Goal: Transaction & Acquisition: Purchase product/service

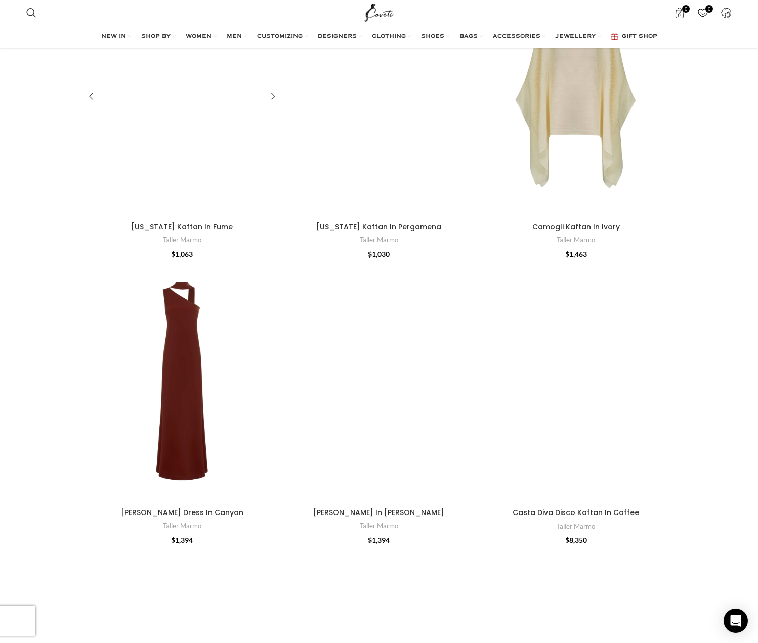
scroll to position [3848, 0]
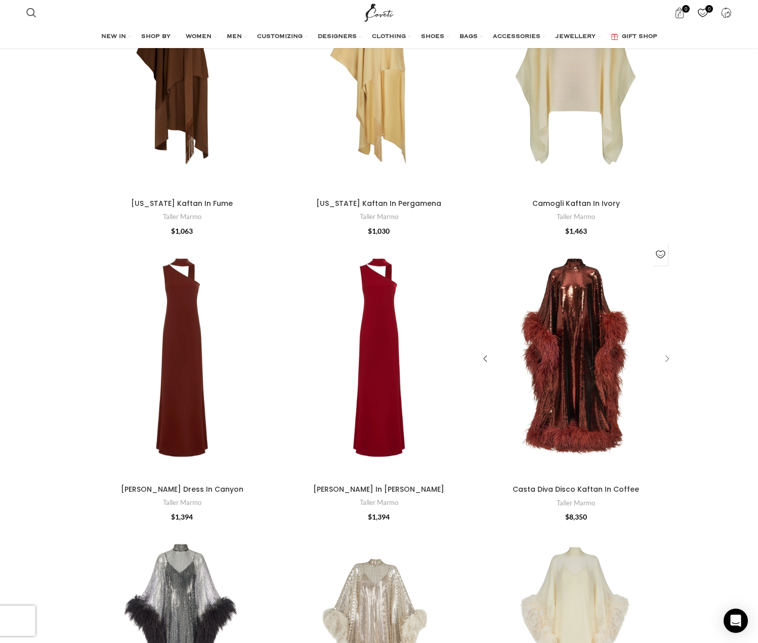
click at [665, 352] on div "Casta Diva Disco Kaftan In Coffee" at bounding box center [665, 359] width 15 height 15
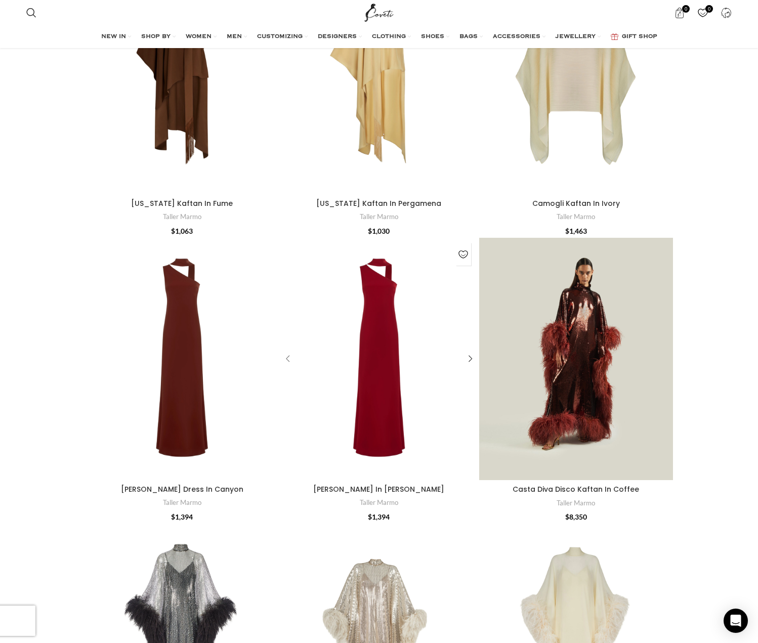
click at [288, 352] on div "Caroline Dress In Ruby" at bounding box center [289, 359] width 15 height 15
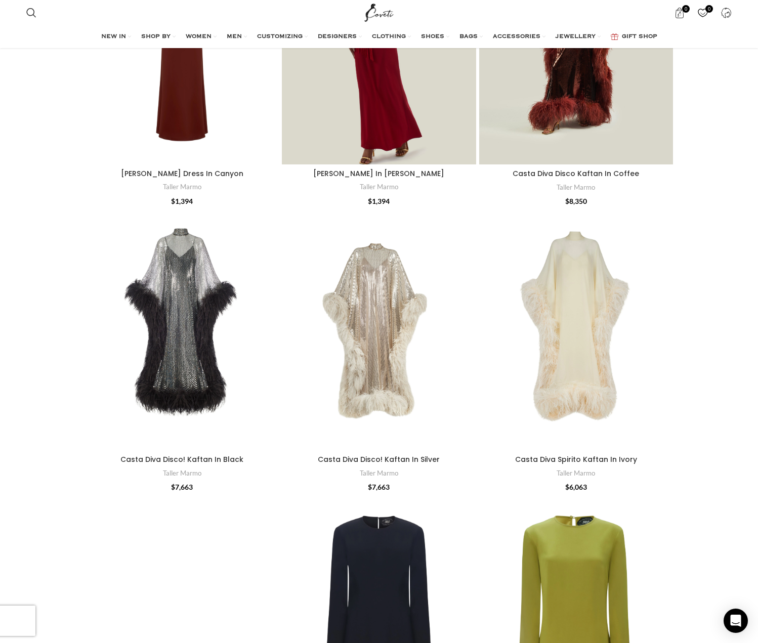
scroll to position [4321, 0]
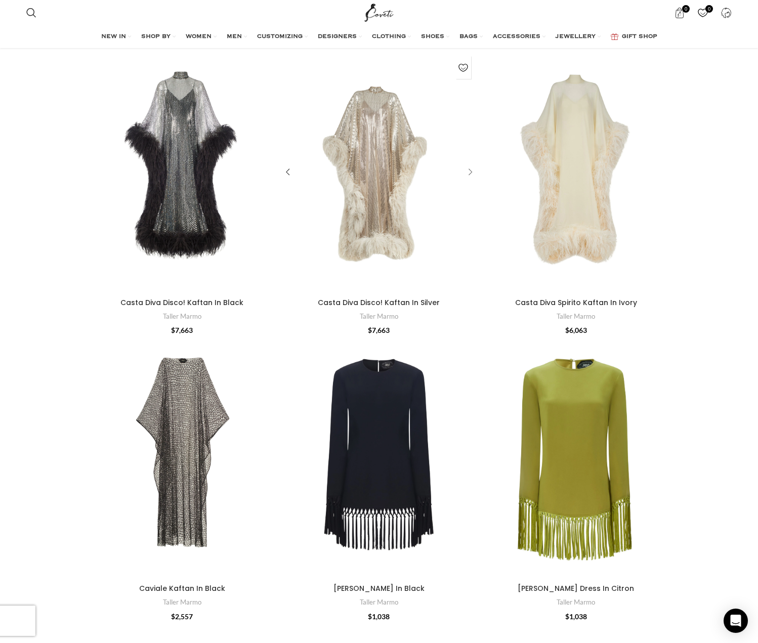
click at [474, 165] on div "Casta Diva Disco! Kaftan In Silver" at bounding box center [468, 172] width 15 height 15
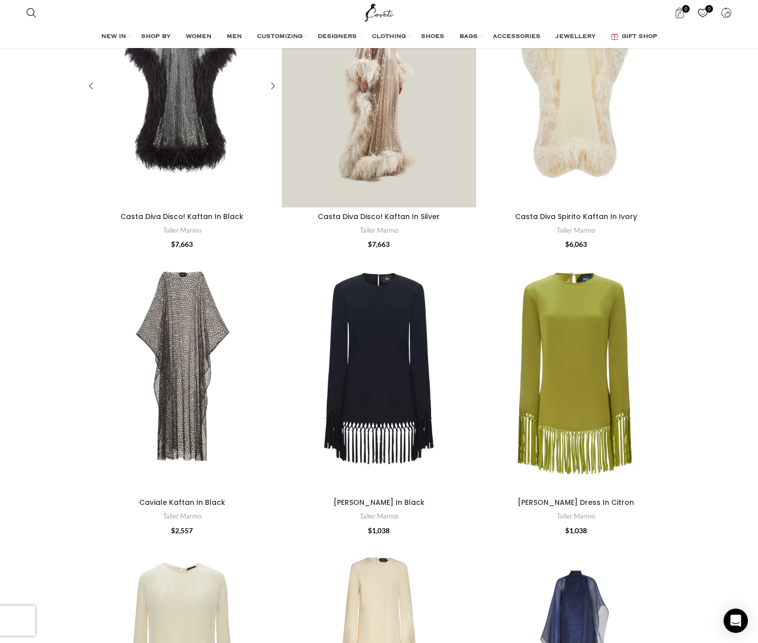
scroll to position [4592, 0]
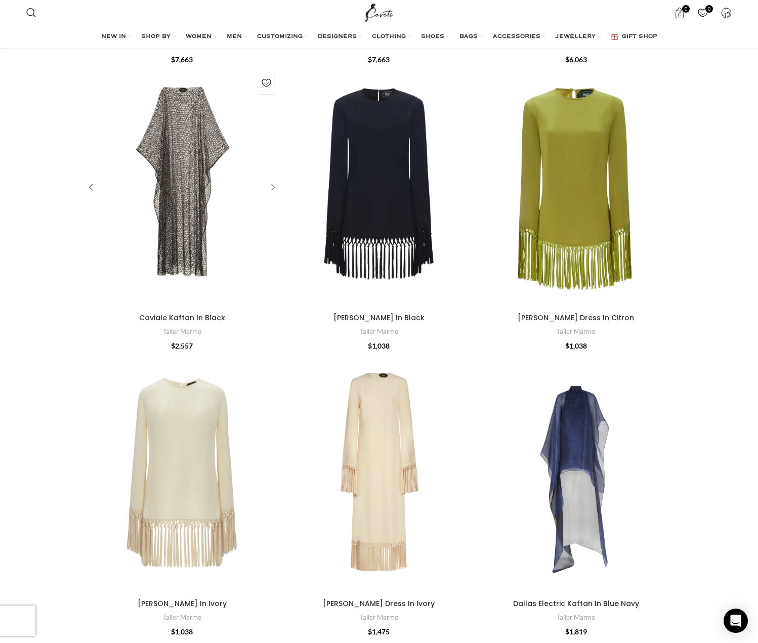
click at [274, 180] on div "Caviale Kaftan In Black" at bounding box center [271, 187] width 15 height 15
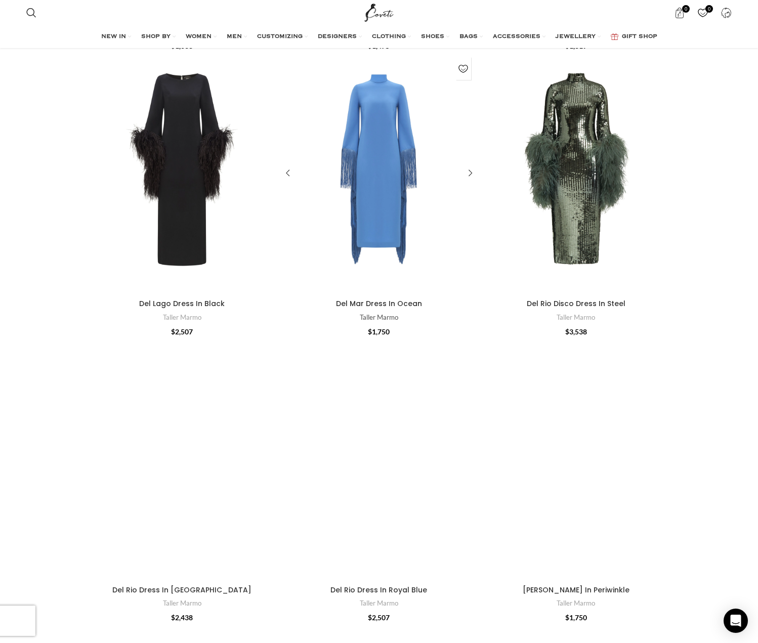
scroll to position [5179, 0]
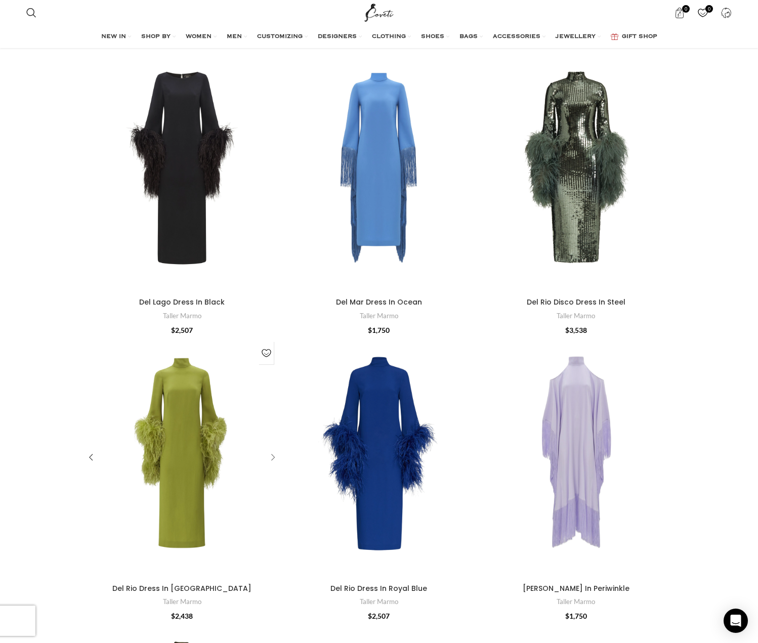
click at [273, 450] on div "Del Rio Dress In Citron" at bounding box center [271, 457] width 15 height 15
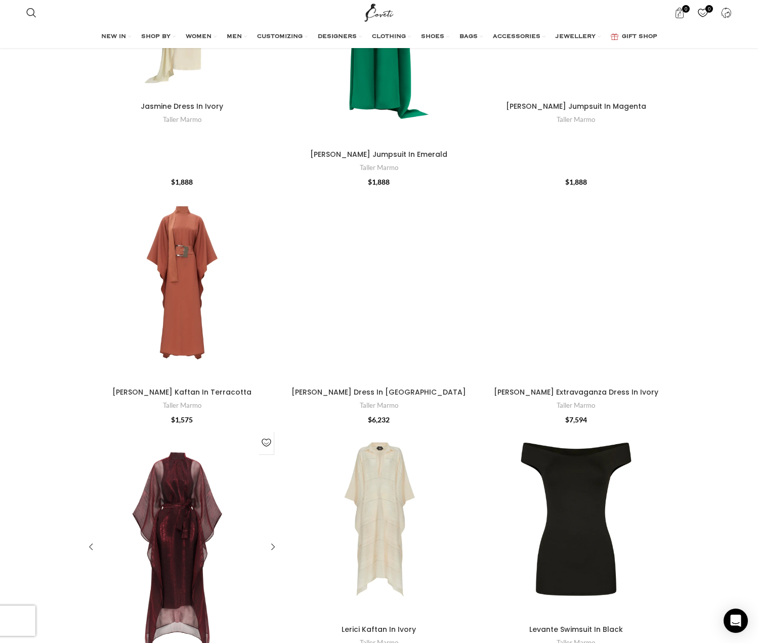
scroll to position [9589, 0]
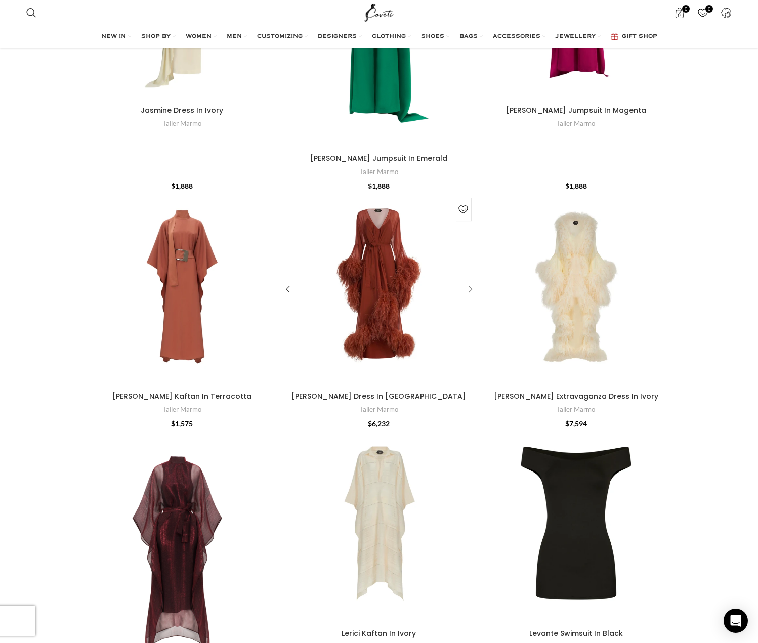
click at [471, 282] on div "Lana Dress In Canyon" at bounding box center [468, 289] width 15 height 15
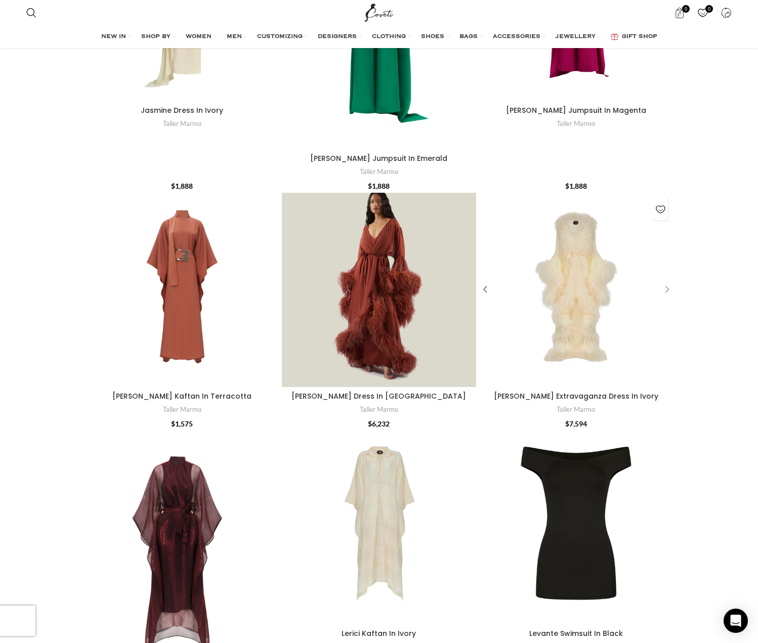
click at [667, 282] on div "Lana Extravaganza Dress In Ivory" at bounding box center [665, 289] width 15 height 15
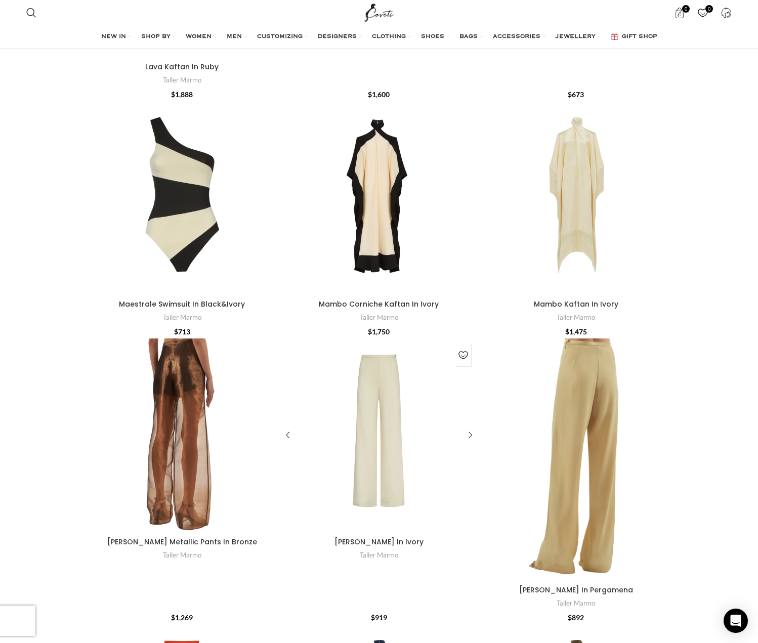
scroll to position [10201, 0]
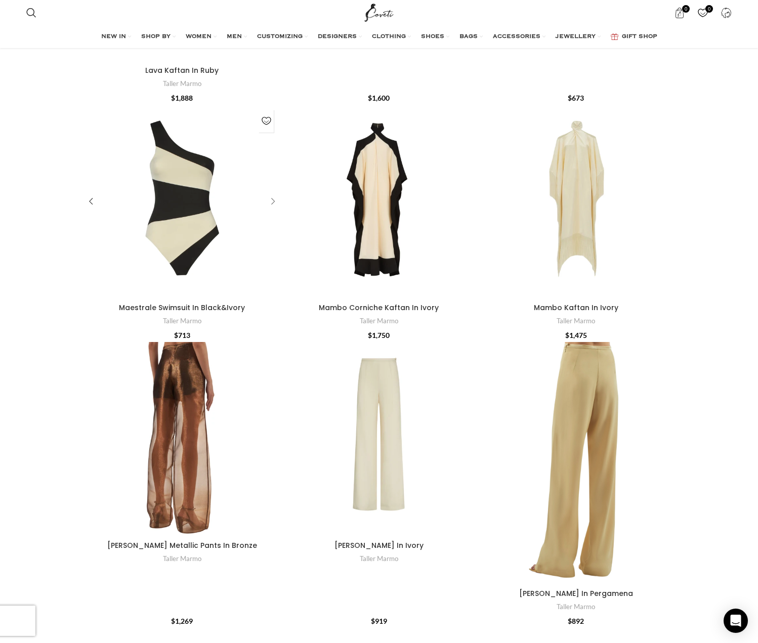
click at [275, 194] on div "Maestrale Swimsuit In Black&Ivory" at bounding box center [271, 201] width 15 height 15
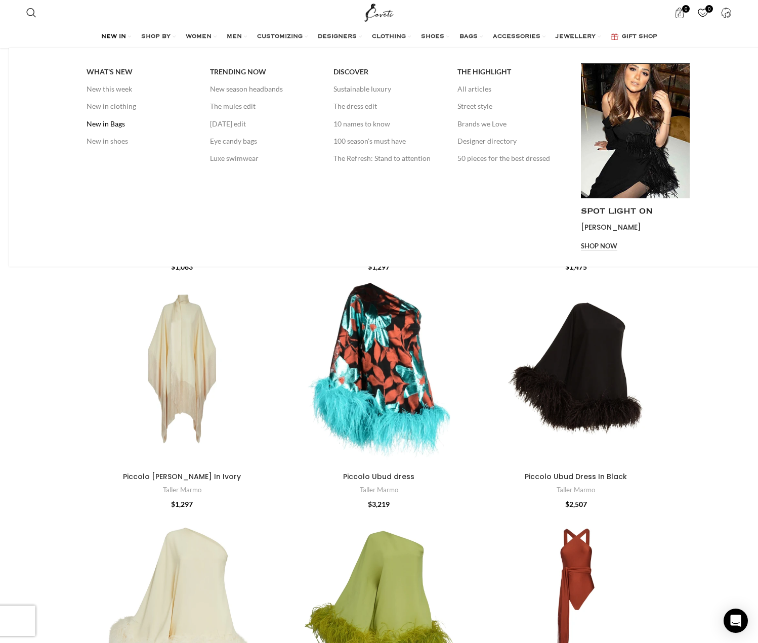
scroll to position [14832, 0]
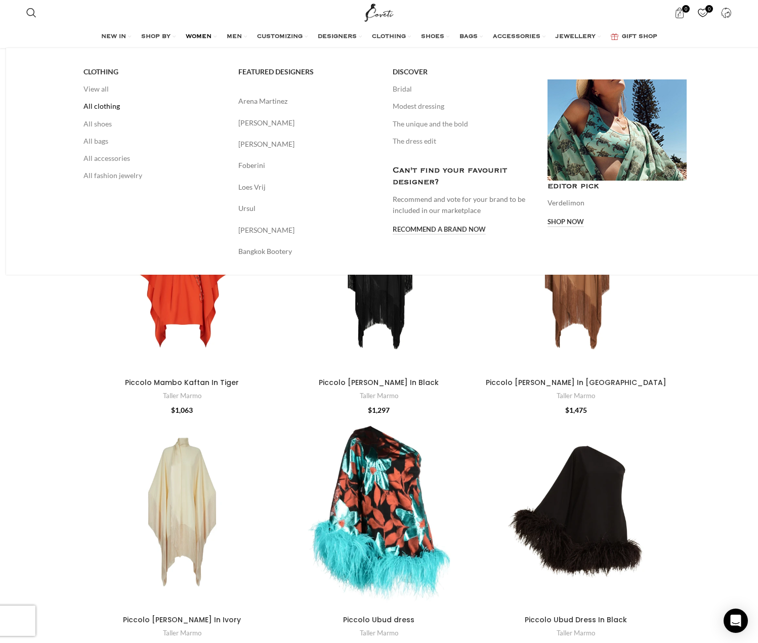
click at [95, 107] on link "All clothing" at bounding box center [153, 106] width 140 height 17
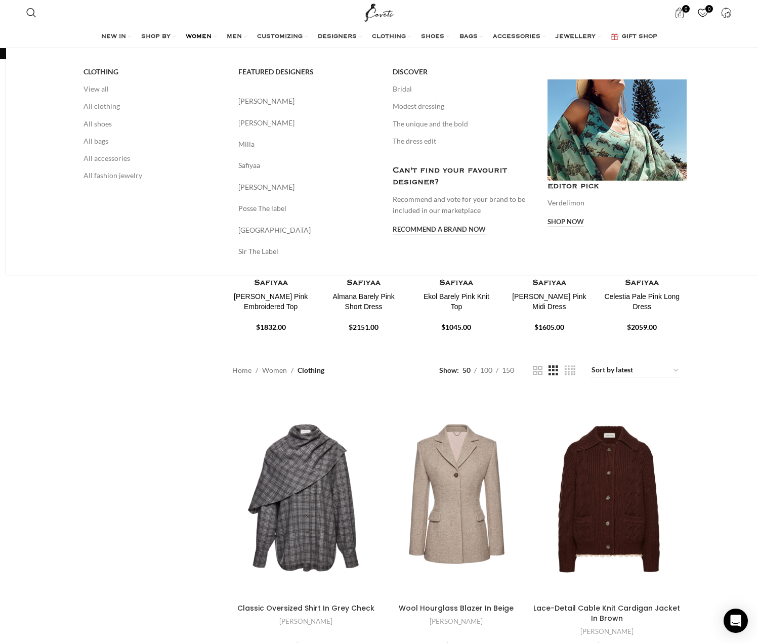
scroll to position [6, 0]
click at [432, 123] on link "The unique and the bold" at bounding box center [463, 123] width 140 height 17
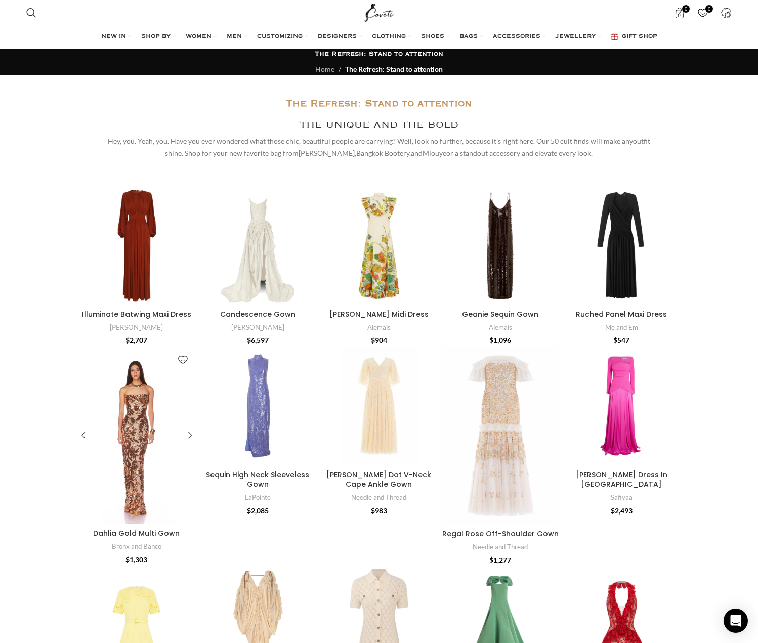
click at [146, 440] on div "Dahlia Gold Multi Gown" at bounding box center [151, 435] width 29 height 177
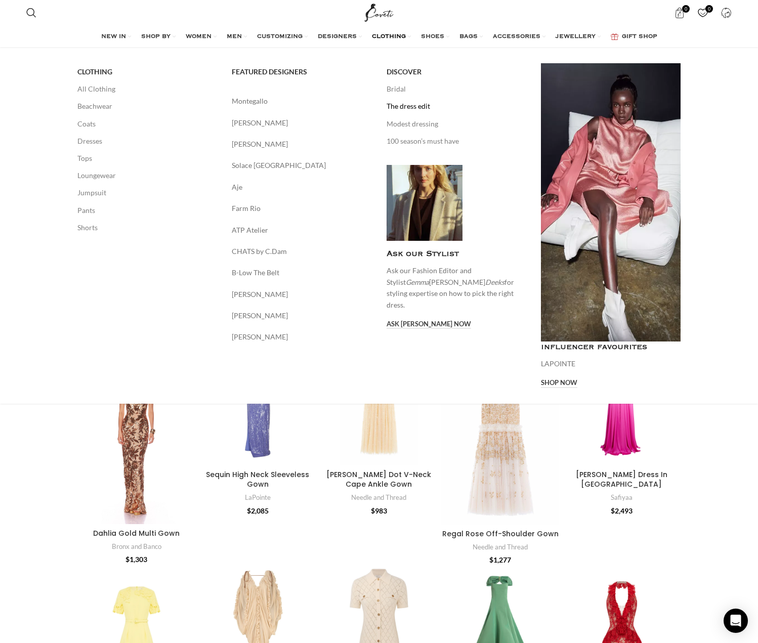
click at [402, 108] on link "The dress edit" at bounding box center [457, 106] width 140 height 17
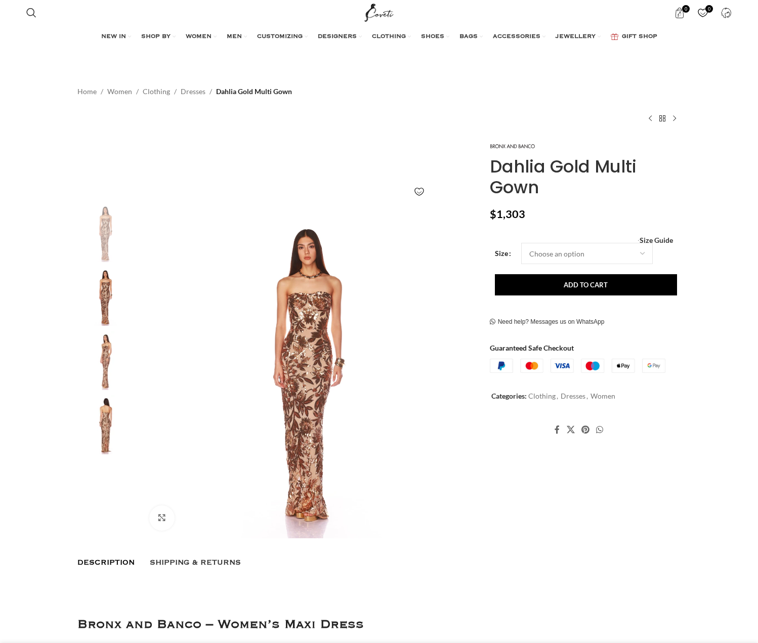
click at [303, 374] on img at bounding box center [309, 370] width 335 height 335
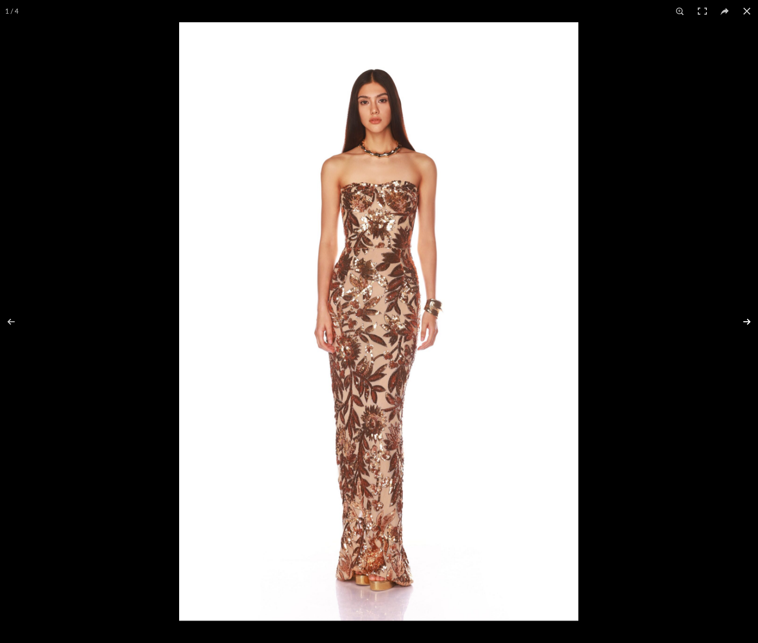
click at [748, 319] on button at bounding box center [740, 321] width 35 height 51
click at [748, 320] on button at bounding box center [740, 321] width 35 height 51
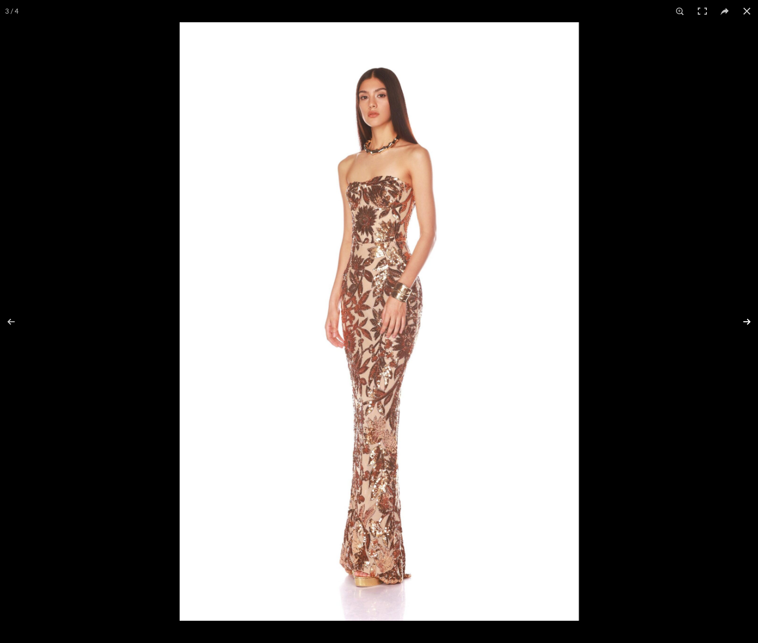
click at [746, 320] on button at bounding box center [740, 321] width 35 height 51
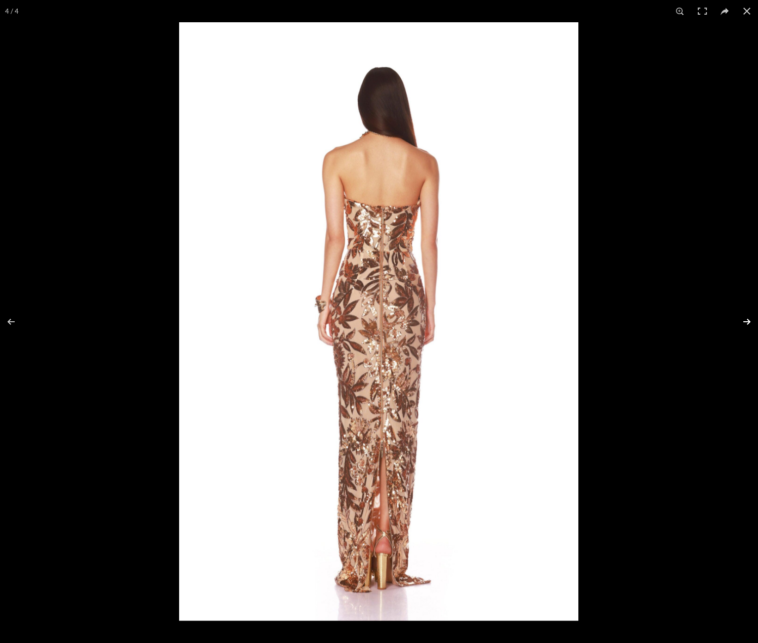
click at [746, 320] on button at bounding box center [740, 321] width 35 height 51
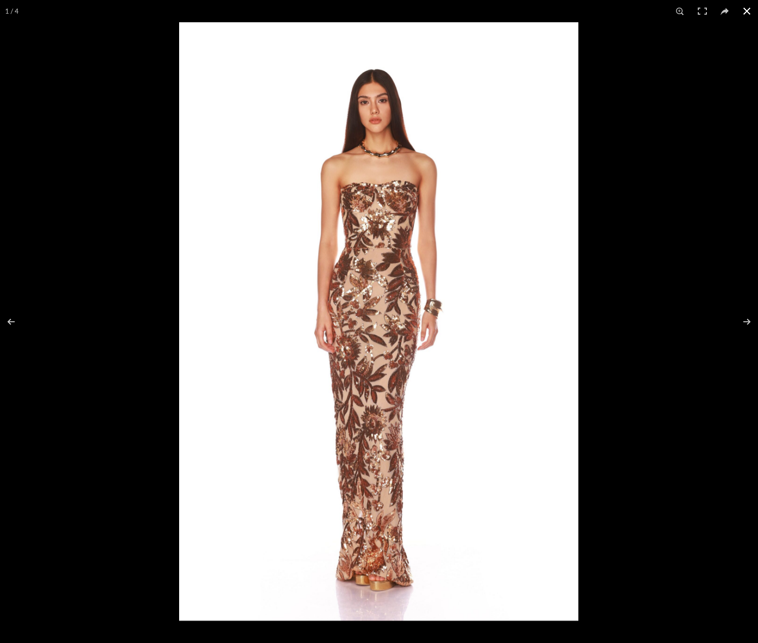
click at [745, 13] on button at bounding box center [747, 11] width 22 height 22
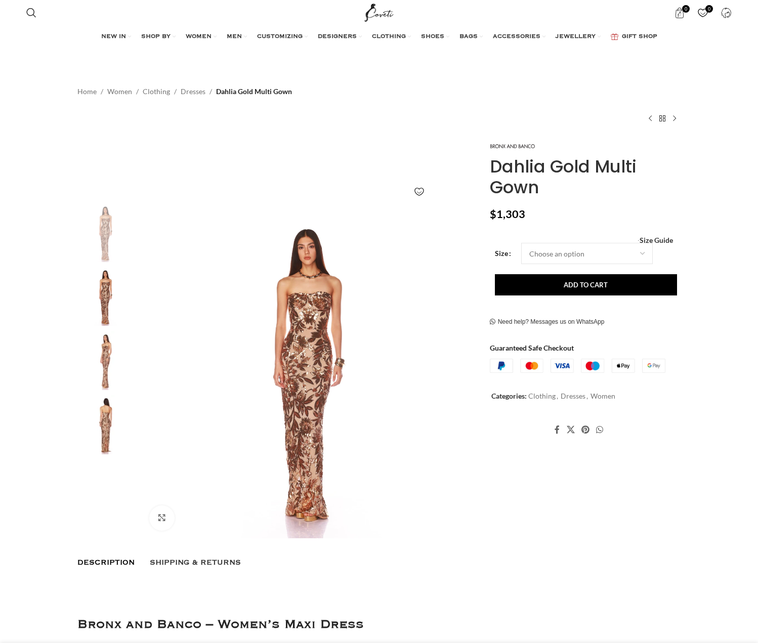
scroll to position [0, 107]
select select "14-uk"
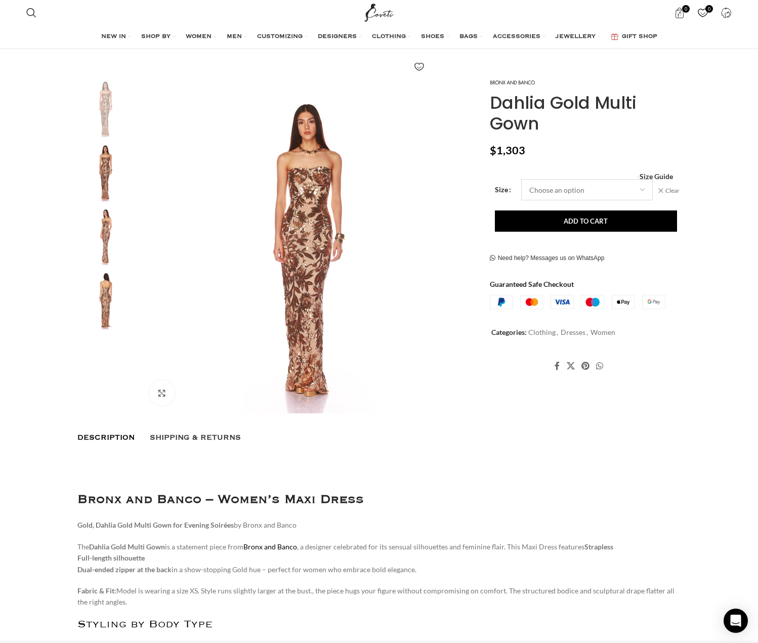
scroll to position [127, 0]
click at [664, 176] on span "Size Guide" at bounding box center [656, 176] width 33 height 0
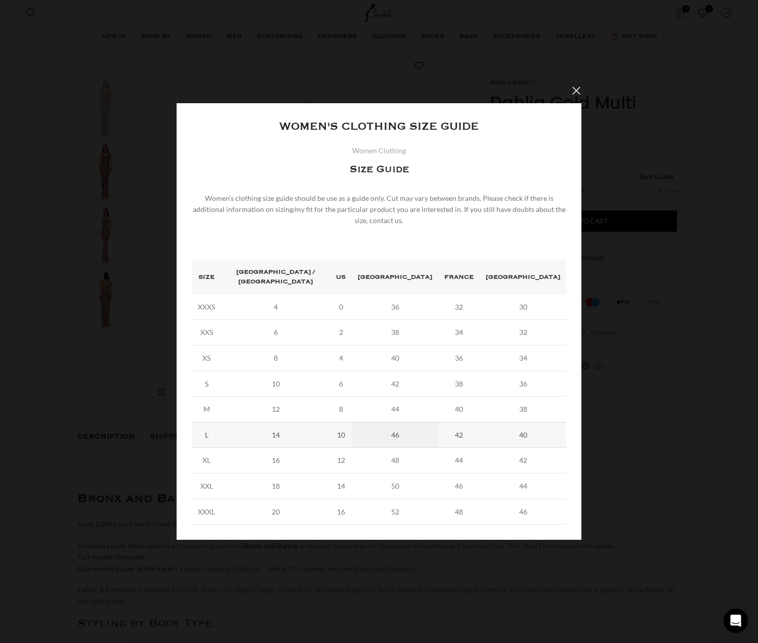
scroll to position [0, 213]
click at [575, 95] on button "×" at bounding box center [576, 90] width 25 height 25
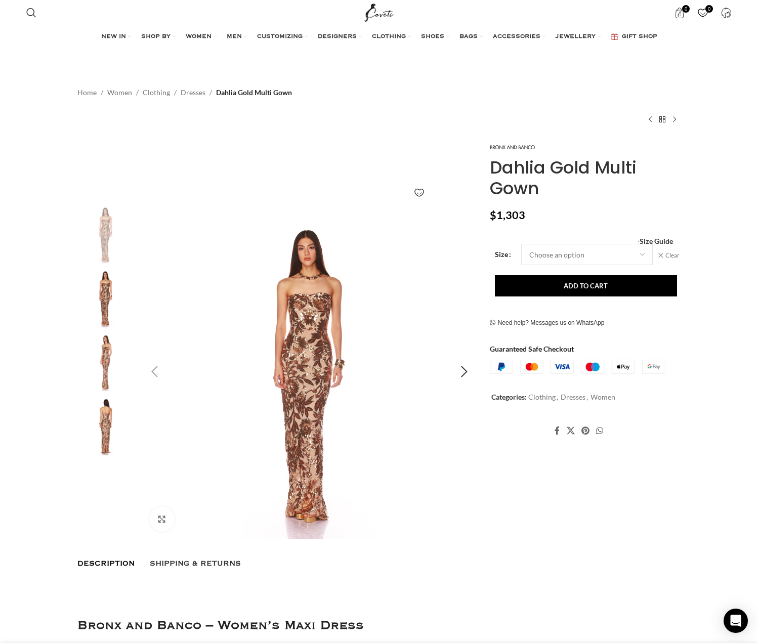
scroll to position [0, 0]
click at [309, 362] on img "1 / 4" at bounding box center [309, 371] width 335 height 335
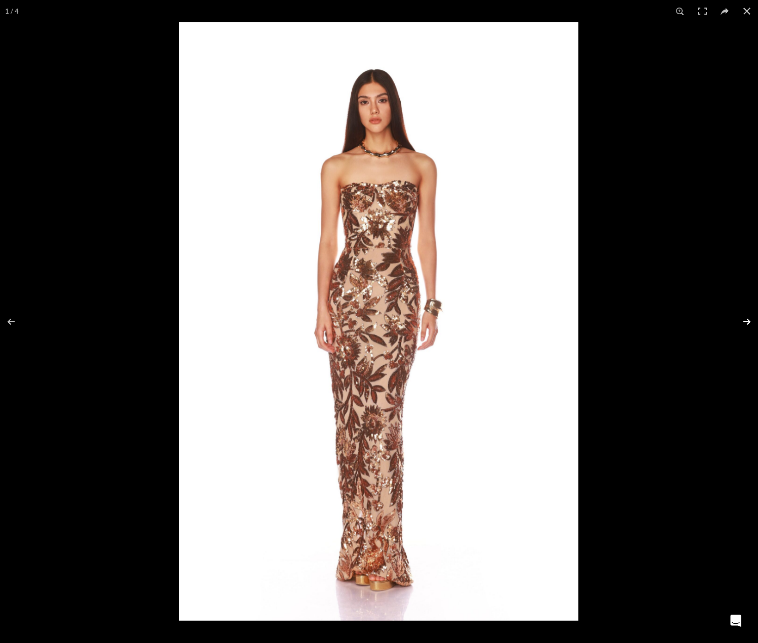
click at [745, 319] on button at bounding box center [740, 321] width 35 height 51
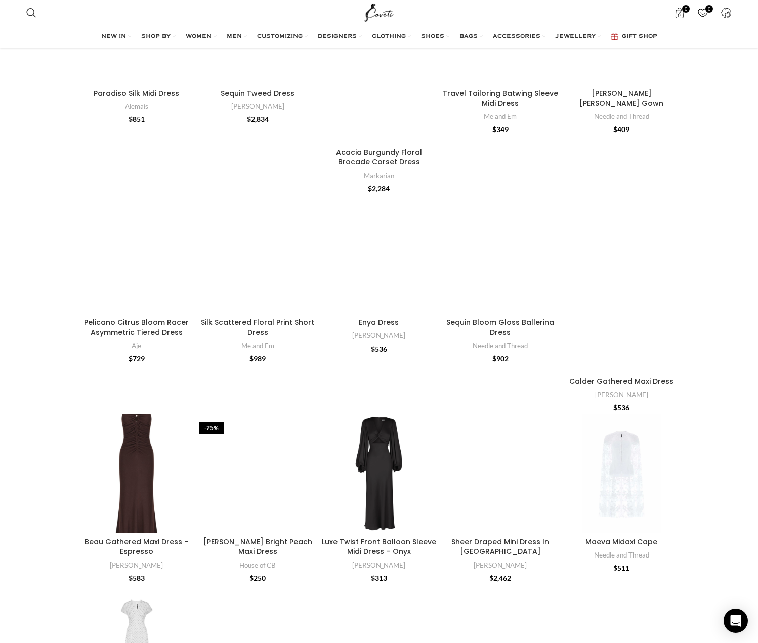
scroll to position [1666, 0]
